Goal: Communication & Community: Answer question/provide support

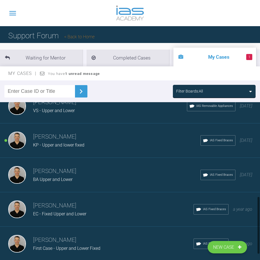
scroll to position [258, 0]
click at [83, 142] on span "KP - Upper and lower fixed" at bounding box center [58, 144] width 51 height 5
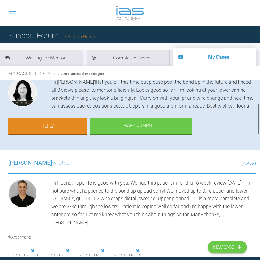
scroll to position [55, 0]
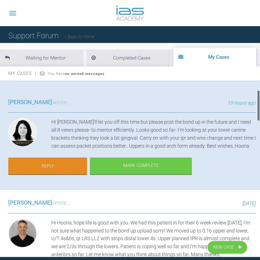
drag, startPoint x: 181, startPoint y: 137, endPoint x: 166, endPoint y: 137, distance: 15.4
click at [181, 137] on div "Hi [PERSON_NAME]'ll let you off this time but please post the bond up in the fu…" at bounding box center [153, 134] width 204 height 32
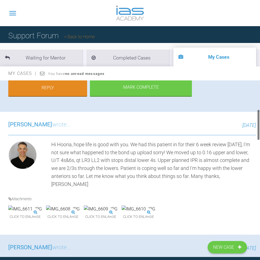
scroll to position [83, 0]
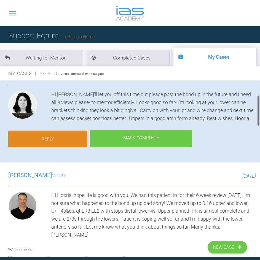
click at [70, 148] on link "Reply" at bounding box center [47, 138] width 79 height 17
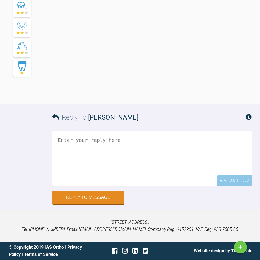
scroll to position [1684, 0]
click at [87, 146] on textarea at bounding box center [151, 158] width 199 height 55
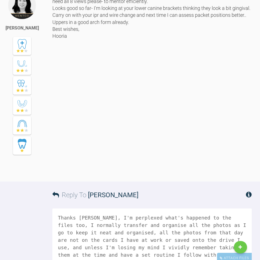
scroll to position [1408, 0]
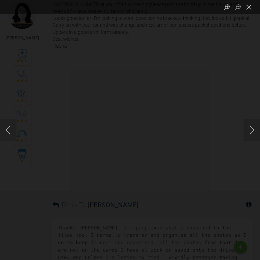
click at [249, 9] on button "Close lightbox" at bounding box center [248, 7] width 11 height 10
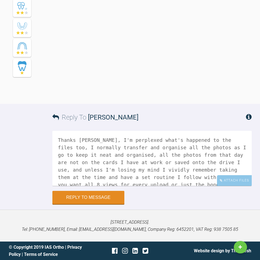
scroll to position [8, 0]
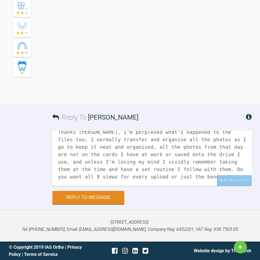
click at [140, 177] on textarea "Thanks Hooria, I'm perplexed what's happened to the files too, I normally trans…" at bounding box center [151, 158] width 199 height 55
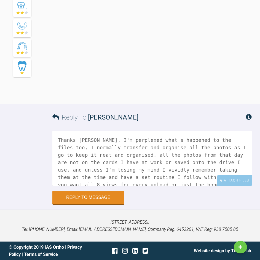
scroll to position [15, 0]
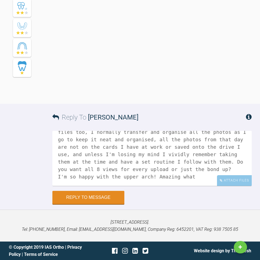
click at [191, 178] on textarea "Thanks Hooria, I'm perplexed what's happened to the files too, I normally trans…" at bounding box center [151, 158] width 199 height 55
click at [183, 177] on textarea "Thanks Hooria, I'm perplexed what's happened to the files too, I normally trans…" at bounding box center [151, 158] width 199 height 55
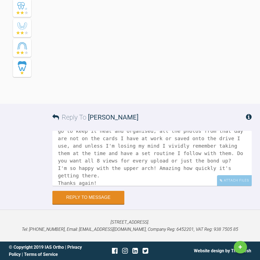
scroll to position [0, 0]
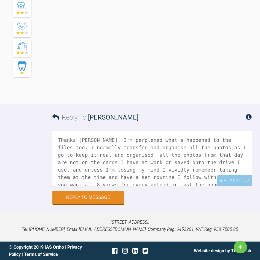
drag, startPoint x: 72, startPoint y: 154, endPoint x: 108, endPoint y: 156, distance: 35.6
click at [108, 156] on textarea "Thanks Hooria, I'm perplexed what's happened to the files too, I normally trans…" at bounding box center [151, 158] width 199 height 55
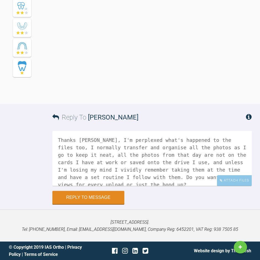
click at [145, 166] on textarea "Thanks Hooria, I'm perplexed what's happened to the files too, I normally trans…" at bounding box center [151, 158] width 199 height 55
click at [123, 167] on textarea "Thanks Hooria, I'm perplexed what's happened to the files too, I normally trans…" at bounding box center [151, 158] width 199 height 55
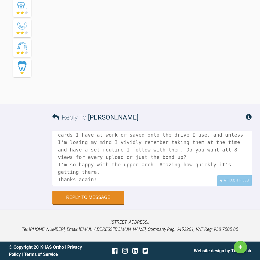
click at [105, 148] on textarea "Thanks Hooria, I'm perplexed what's happened to the files too, I normally trans…" at bounding box center [151, 158] width 199 height 55
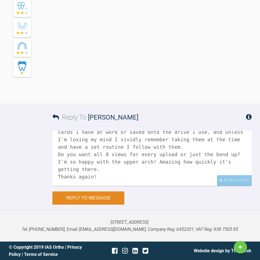
type textarea "Thanks Hooria, I'm perplexed what's happened to the files too, I normally trans…"
click at [103, 201] on button "Reply to Message" at bounding box center [88, 197] width 72 height 13
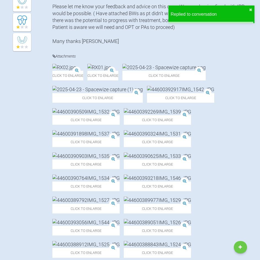
scroll to position [0, 0]
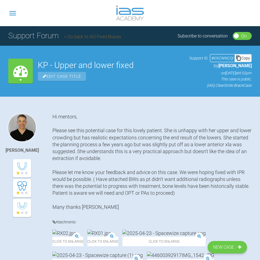
click at [85, 38] on link "Go back to IAS Fixed Braces" at bounding box center [92, 36] width 57 height 5
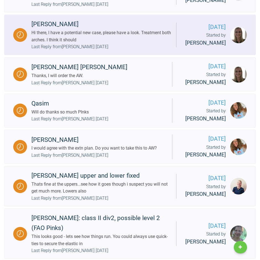
scroll to position [716, 0]
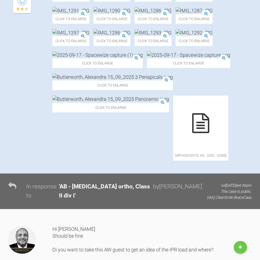
scroll to position [193, 0]
